Goal: Task Accomplishment & Management: Manage account settings

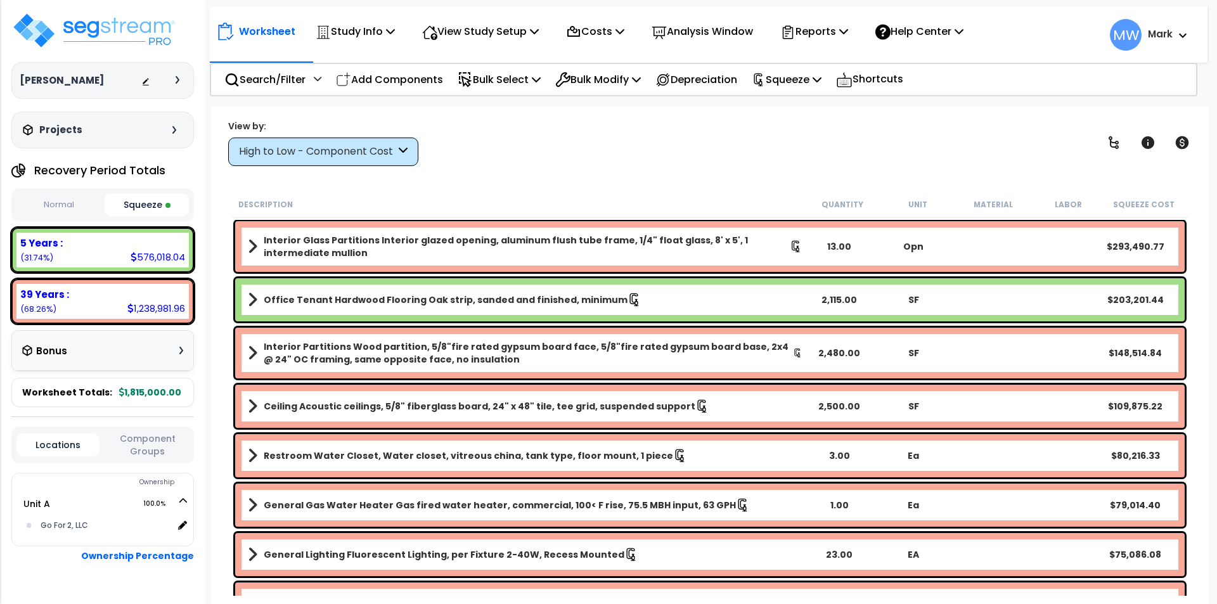
select select "2025"
click at [147, 206] on button "Squeeze" at bounding box center [147, 205] width 85 height 22
click at [57, 200] on button "Normal" at bounding box center [58, 205] width 85 height 22
click at [146, 205] on button "Squeeze" at bounding box center [147, 205] width 85 height 22
click at [112, 21] on img at bounding box center [93, 30] width 165 height 38
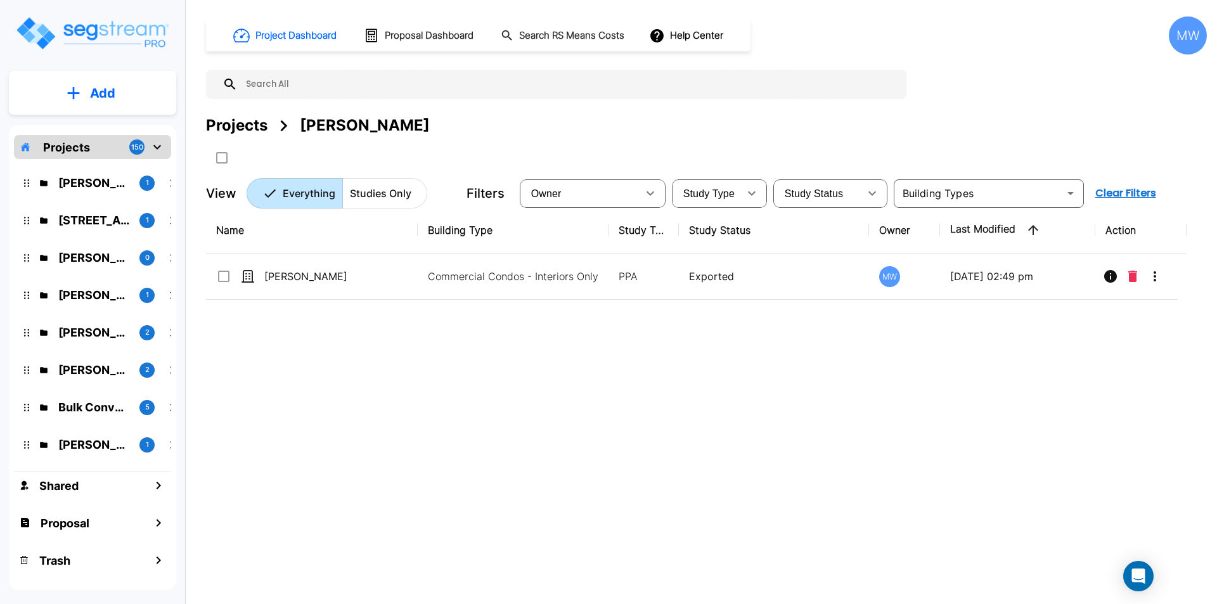
click at [127, 292] on p "Chris O'Neal" at bounding box center [93, 294] width 71 height 17
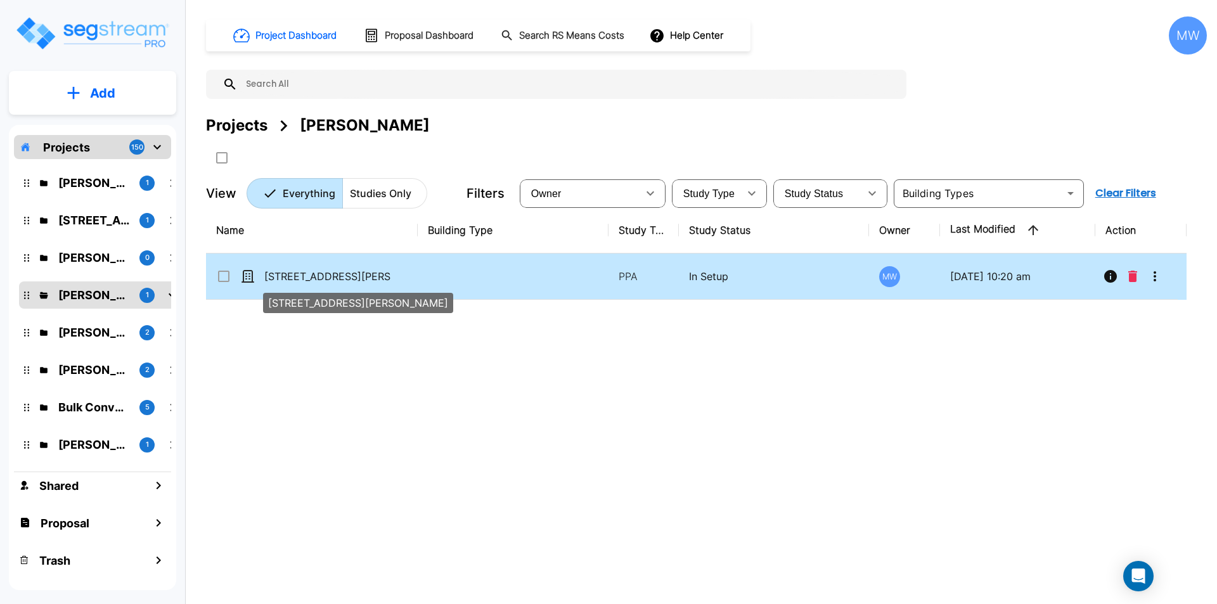
click at [337, 278] on p "[STREET_ADDRESS][PERSON_NAME]" at bounding box center [327, 276] width 127 height 15
click at [341, 279] on p "[STREET_ADDRESS][PERSON_NAME]" at bounding box center [327, 276] width 127 height 15
checkbox input "true"
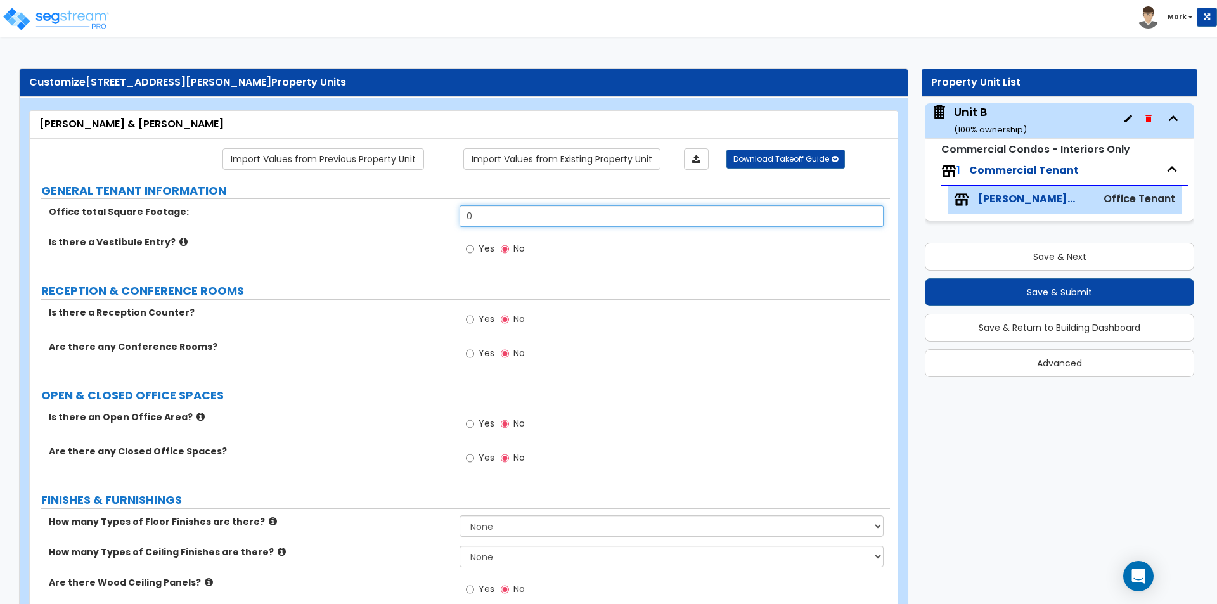
click at [485, 218] on input "0" at bounding box center [670, 216] width 423 height 22
click at [425, 246] on label "Is there a Vestibule Entry?" at bounding box center [249, 242] width 401 height 13
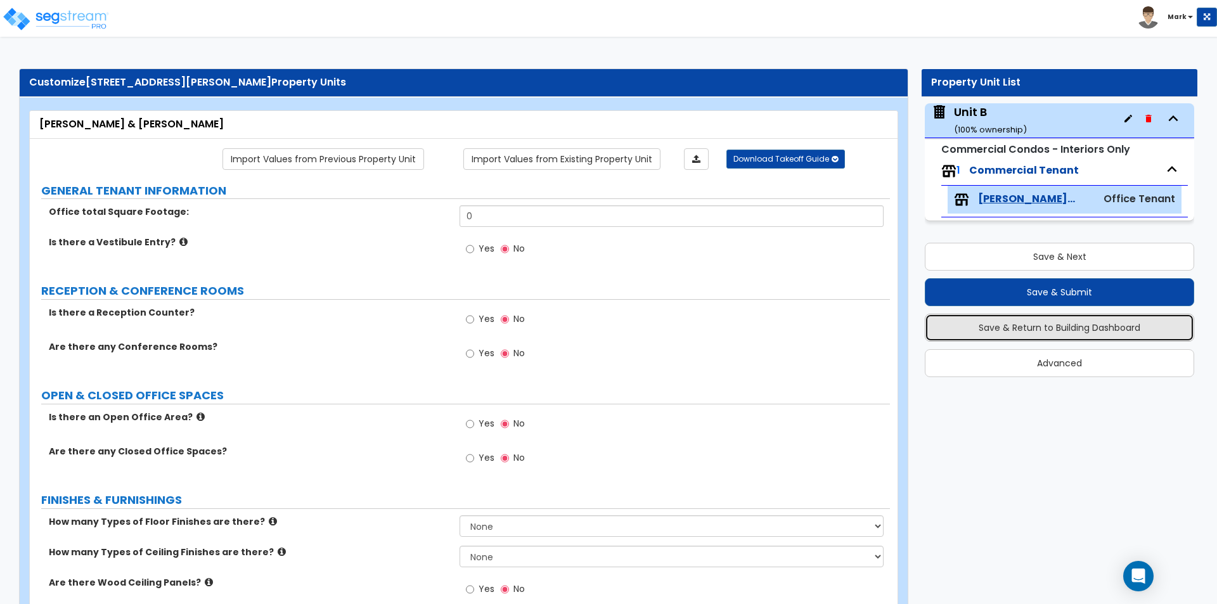
click at [1023, 333] on button "Save & Return to Building Dashboard" at bounding box center [1058, 328] width 269 height 28
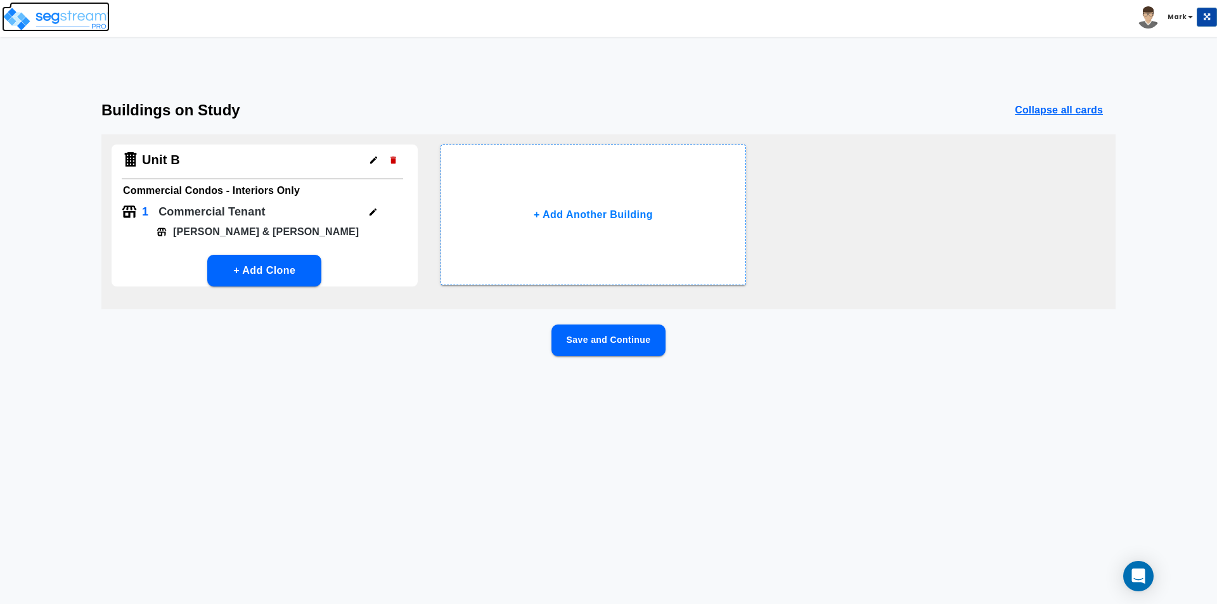
click at [50, 15] on img at bounding box center [56, 18] width 108 height 25
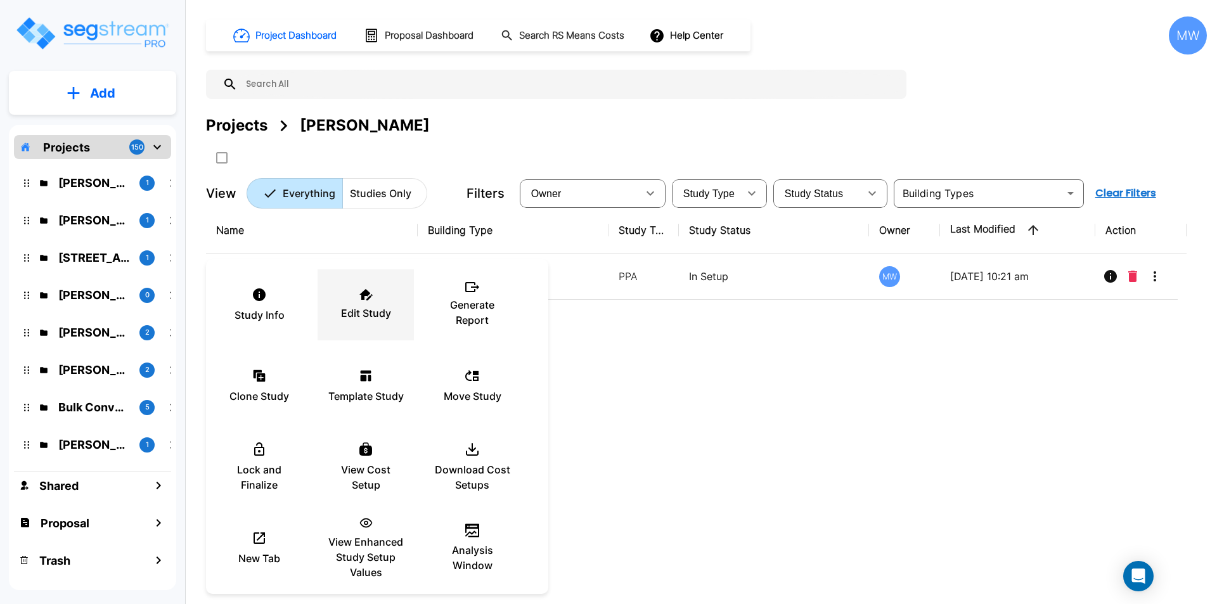
click at [362, 302] on div "Edit Study" at bounding box center [366, 304] width 76 height 63
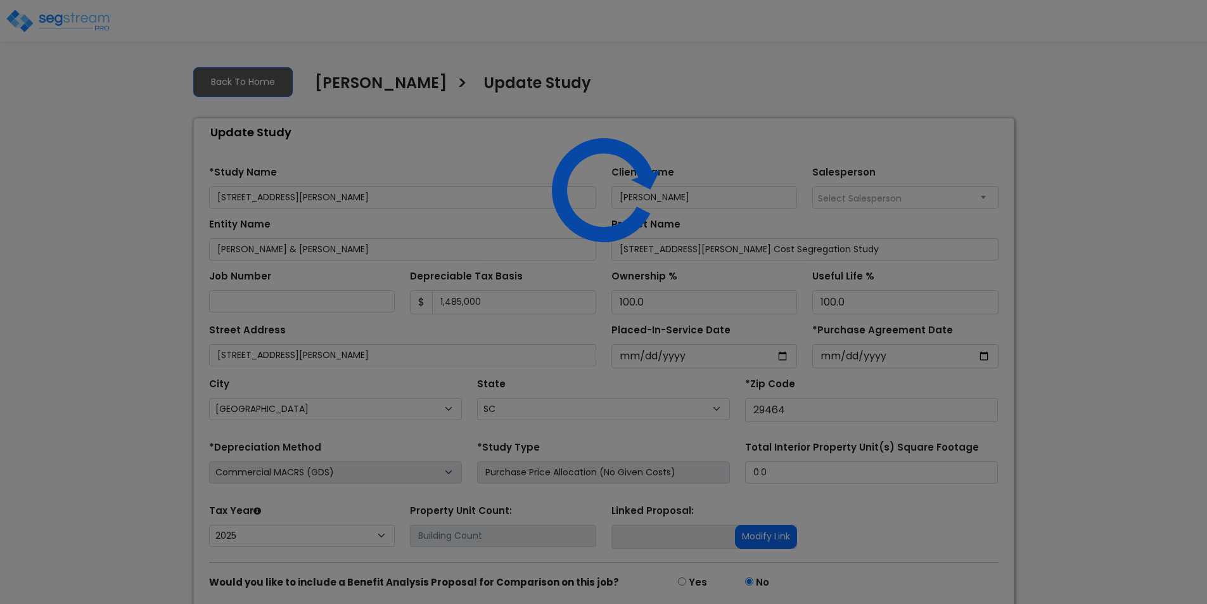
select select "SC"
select select "2025"
